Goal: Navigation & Orientation: Find specific page/section

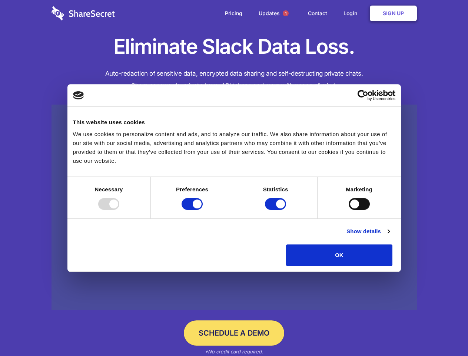
click at [119, 210] on div at bounding box center [108, 204] width 21 height 12
click at [203, 210] on input "Preferences" at bounding box center [192, 204] width 21 height 12
checkbox input "false"
click at [277, 210] on input "Statistics" at bounding box center [275, 204] width 21 height 12
checkbox input "false"
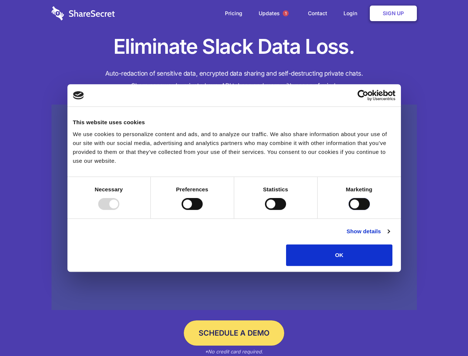
click at [349, 210] on input "Marketing" at bounding box center [359, 204] width 21 height 12
checkbox input "true"
click at [390, 236] on link "Show details" at bounding box center [368, 231] width 43 height 9
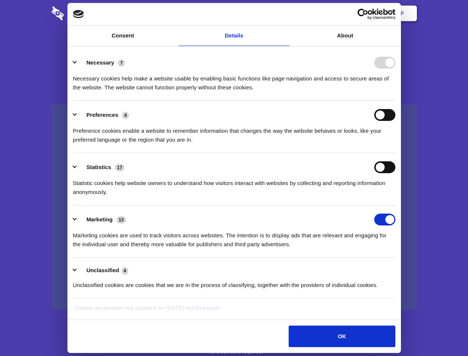
click at [396, 101] on li "Necessary 7 Necessary cookies help make a website usable by enabling basic func…" at bounding box center [234, 75] width 323 height 52
click at [285, 13] on span "1" at bounding box center [286, 13] width 6 height 6
